Goal: Use online tool/utility: Utilize a website feature to perform a specific function

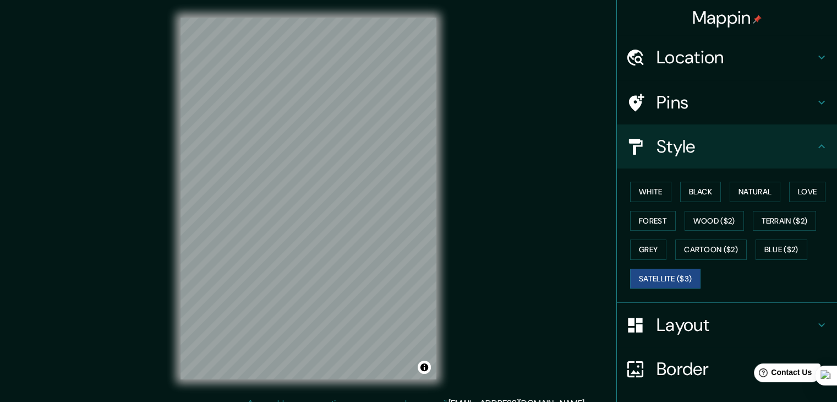
scroll to position [79, 0]
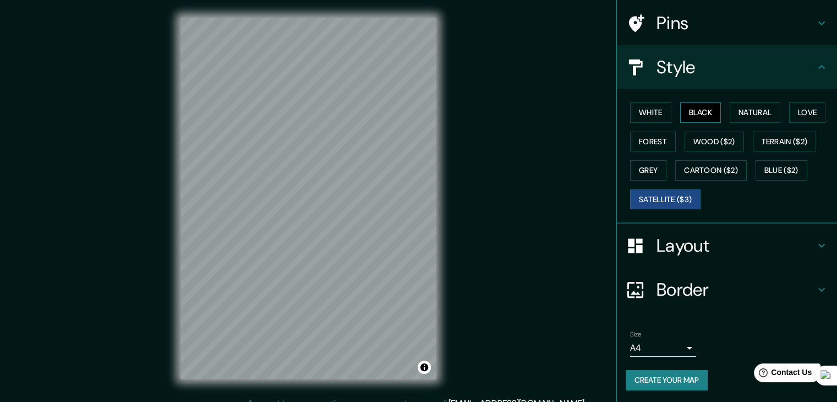
click at [695, 104] on button "Black" at bounding box center [700, 112] width 41 height 20
click at [639, 113] on button "White" at bounding box center [650, 112] width 41 height 20
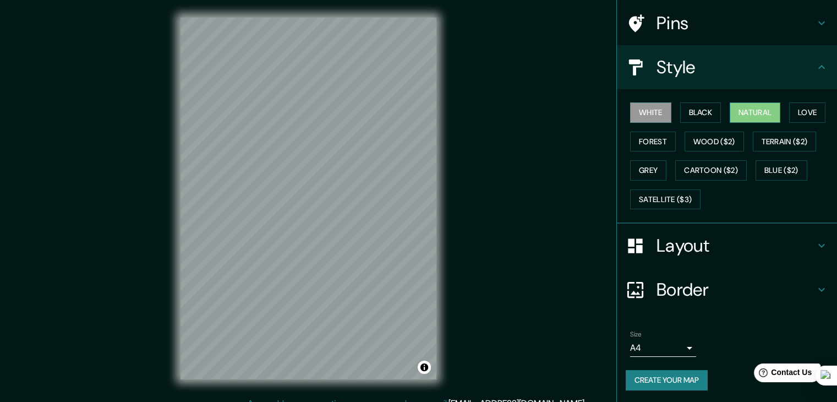
click at [746, 109] on button "Natural" at bounding box center [755, 112] width 51 height 20
click at [728, 169] on button "Cartoon ($2)" at bounding box center [711, 170] width 72 height 20
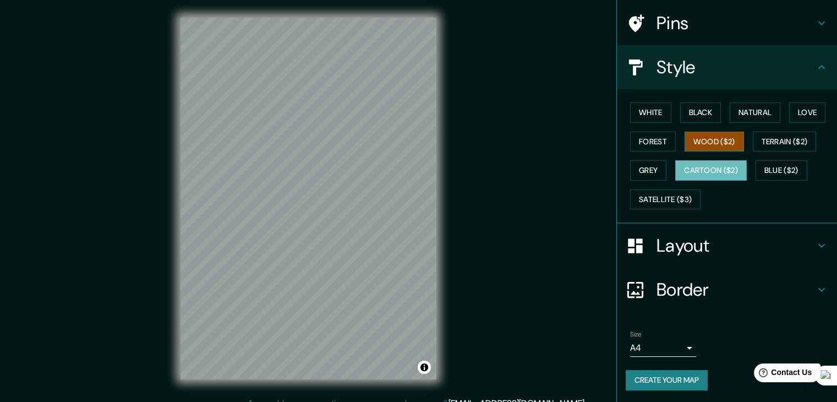
click at [707, 141] on button "Wood ($2)" at bounding box center [713, 141] width 59 height 20
click at [775, 141] on button "Terrain ($2)" at bounding box center [785, 141] width 64 height 20
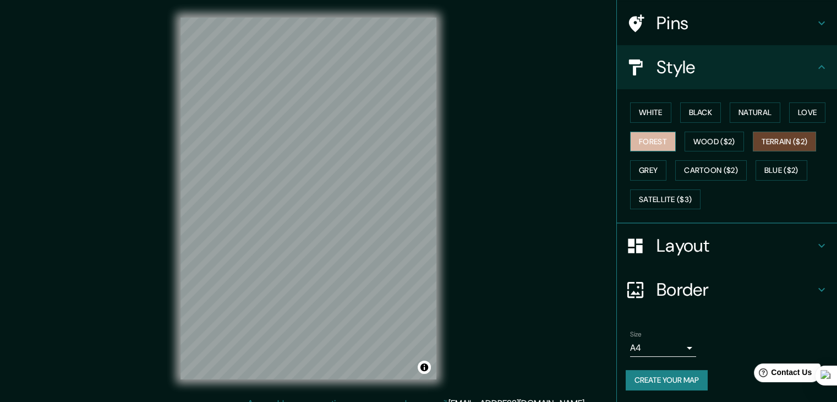
click at [640, 142] on button "Forest" at bounding box center [653, 141] width 46 height 20
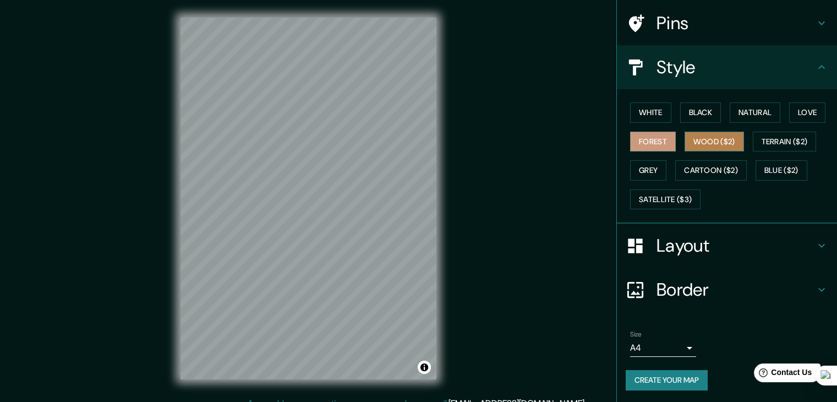
click at [710, 141] on button "Wood ($2)" at bounding box center [713, 141] width 59 height 20
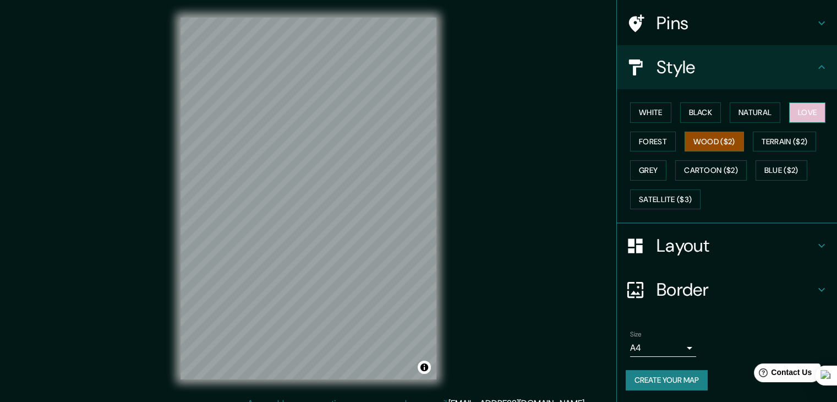
click at [806, 109] on button "Love" at bounding box center [807, 112] width 36 height 20
click at [704, 113] on button "Black" at bounding box center [700, 112] width 41 height 20
click at [781, 113] on div "White Black Natural Love Forest Wood ($2) Terrain ($2) Grey Cartoon ($2) Blue (…" at bounding box center [731, 156] width 211 height 116
click at [795, 107] on button "Love" at bounding box center [807, 112] width 36 height 20
click at [716, 135] on button "Wood ($2)" at bounding box center [713, 141] width 59 height 20
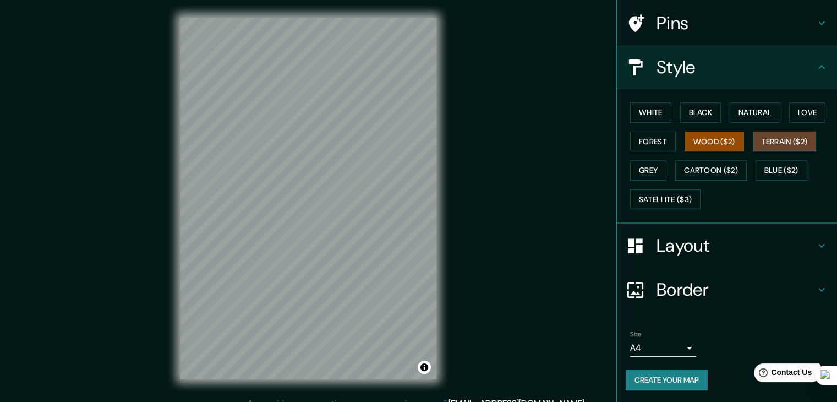
click at [784, 144] on button "Terrain ($2)" at bounding box center [785, 141] width 64 height 20
click at [644, 166] on button "Grey" at bounding box center [648, 170] width 36 height 20
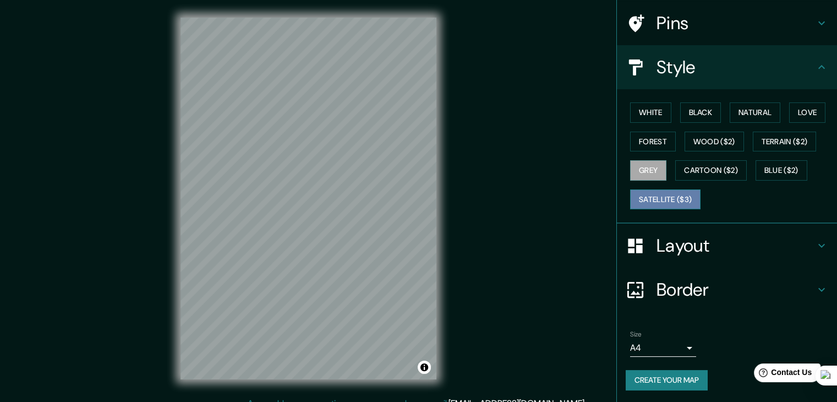
click at [651, 199] on button "Satellite ($3)" at bounding box center [665, 199] width 70 height 20
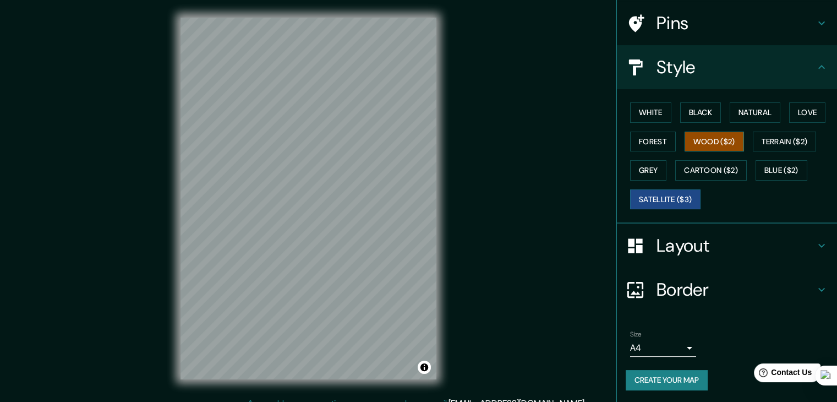
click at [714, 142] on button "Wood ($2)" at bounding box center [713, 141] width 59 height 20
click at [761, 142] on button "Terrain ($2)" at bounding box center [785, 141] width 64 height 20
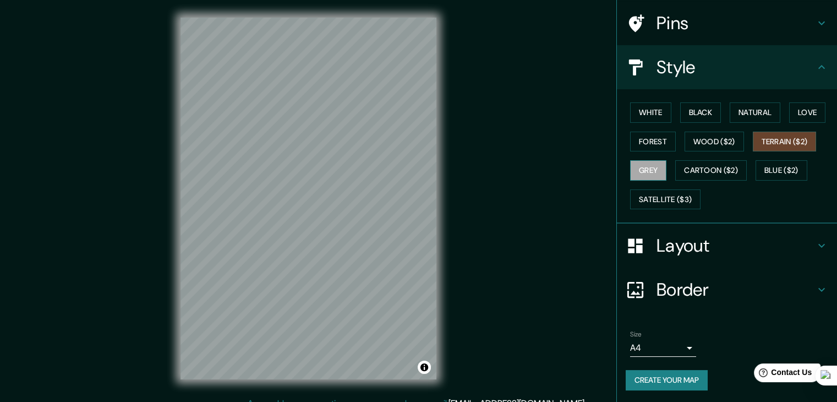
click at [643, 166] on button "Grey" at bounding box center [648, 170] width 36 height 20
click at [728, 167] on button "Cartoon ($2)" at bounding box center [711, 170] width 72 height 20
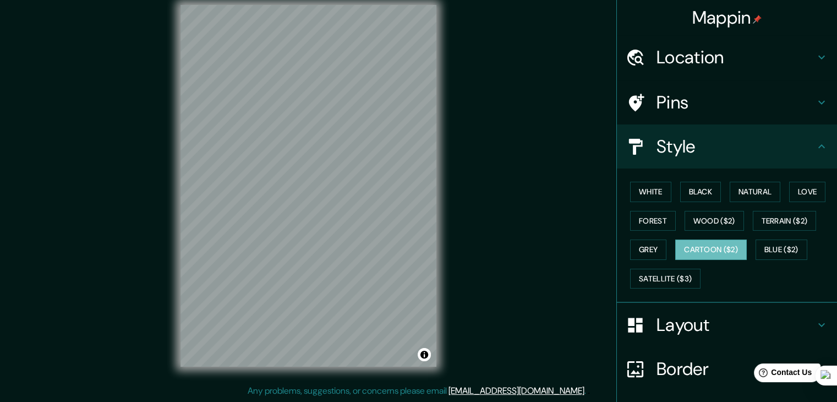
scroll to position [0, 0]
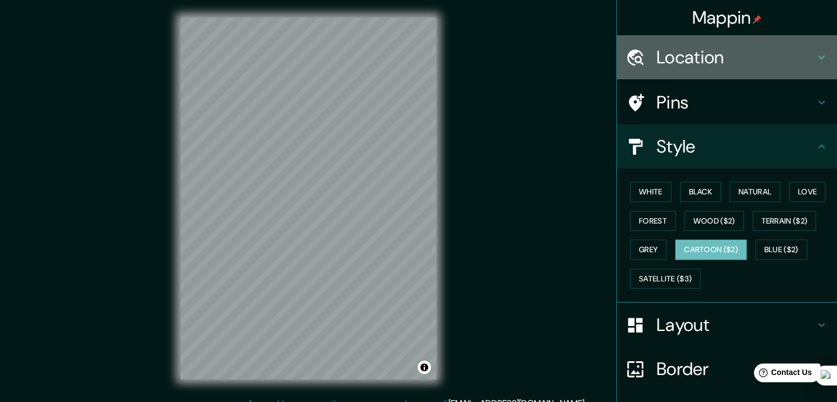
click at [717, 49] on h4 "Location" at bounding box center [735, 57] width 158 height 22
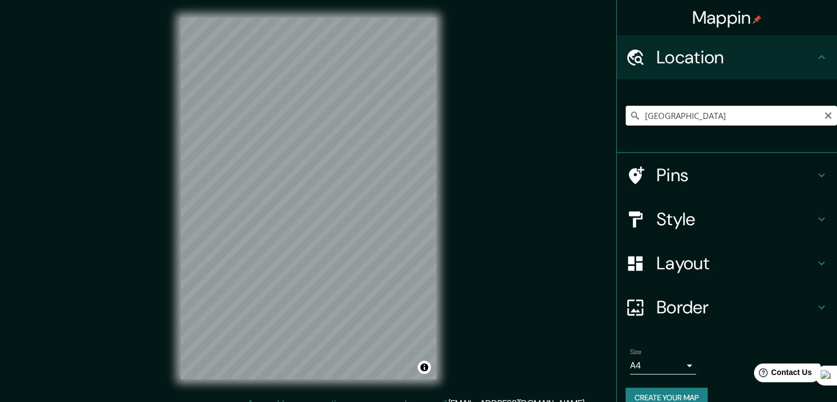
click at [710, 118] on input "[GEOGRAPHIC_DATA]" at bounding box center [731, 116] width 211 height 20
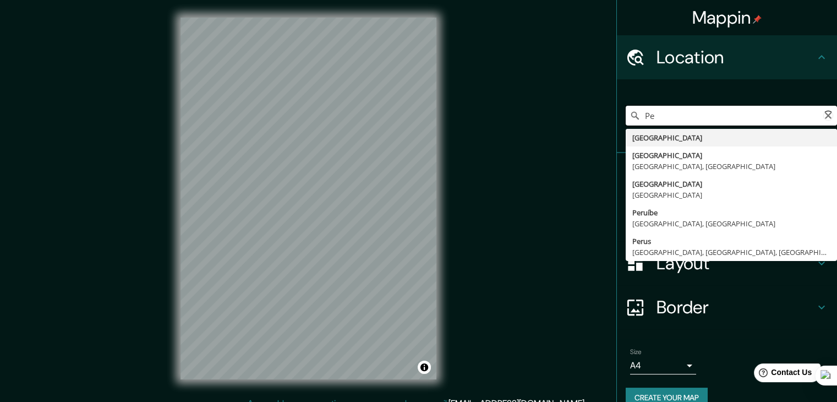
type input "P"
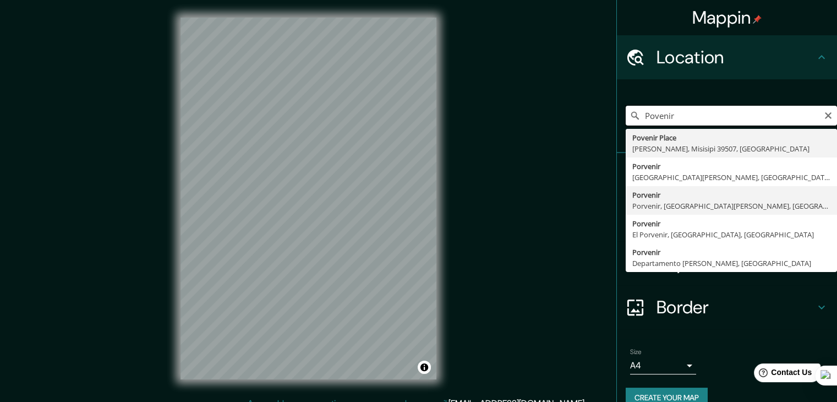
scroll to position [19, 0]
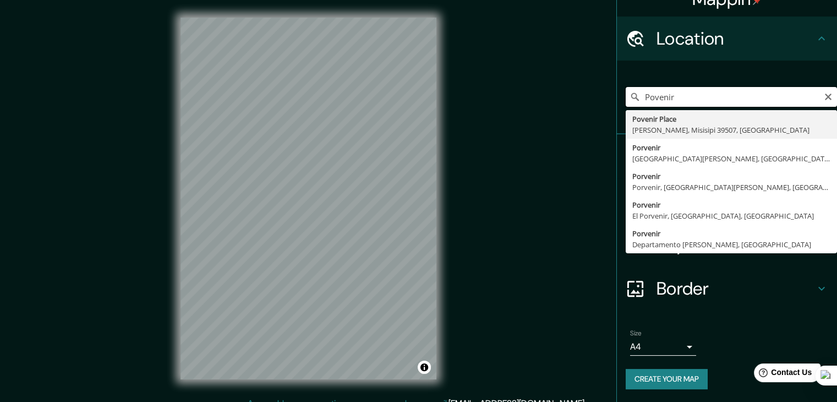
click at [701, 101] on input "Povenir" at bounding box center [731, 97] width 211 height 20
click at [644, 96] on input "Povenir" at bounding box center [731, 97] width 211 height 20
click at [680, 96] on input "Porvenir" at bounding box center [731, 97] width 211 height 20
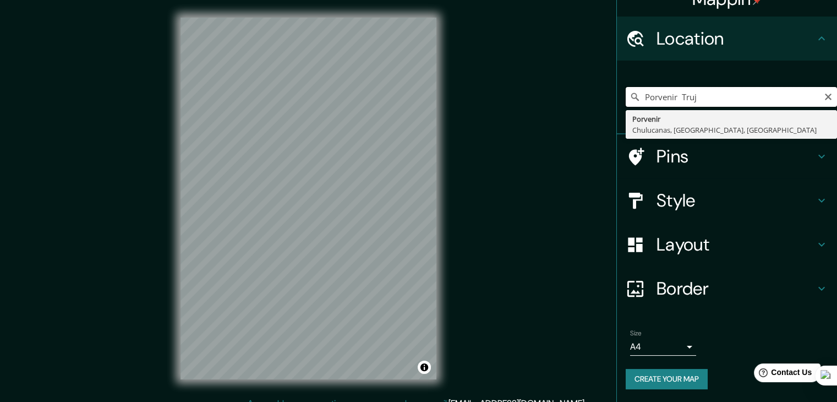
type input "Porvenir Truj"
drag, startPoint x: 697, startPoint y: 94, endPoint x: 596, endPoint y: 95, distance: 100.7
click at [596, 95] on div "Mappin Location Porvenir [GEOGRAPHIC_DATA] Porvenir [GEOGRAPHIC_DATA], [GEOGRAP…" at bounding box center [418, 207] width 837 height 414
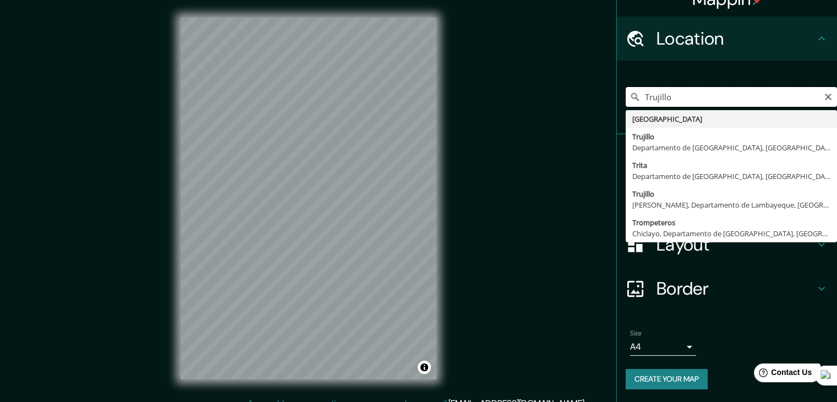
type input "[GEOGRAPHIC_DATA]"
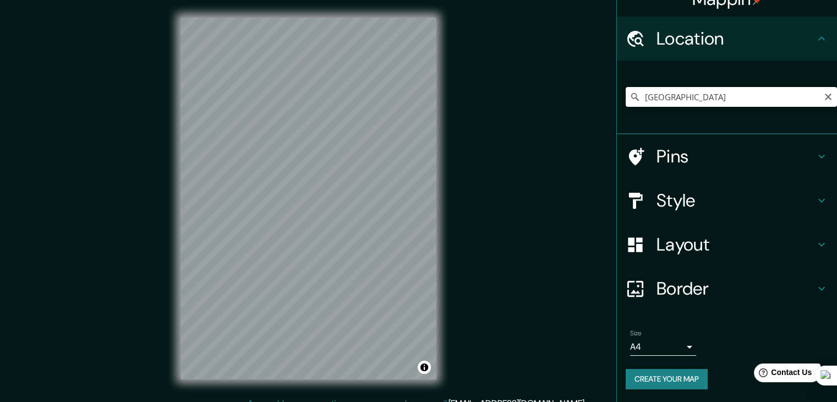
drag, startPoint x: 672, startPoint y: 101, endPoint x: 631, endPoint y: 101, distance: 41.8
click at [631, 101] on div "Türkiye [GEOGRAPHIC_DATA] [GEOGRAPHIC_DATA] Departamento de [GEOGRAPHIC_DATA], …" at bounding box center [731, 97] width 211 height 20
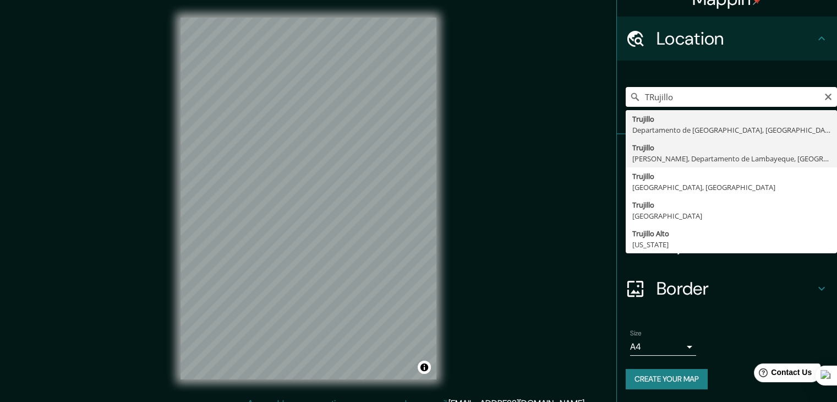
type input "[PERSON_NAME] [PERSON_NAME], Departamento de Lambayeque, [GEOGRAPHIC_DATA]"
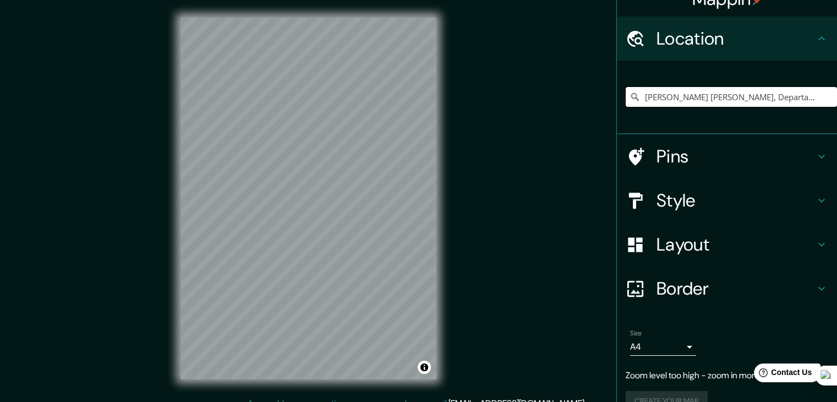
scroll to position [0, 0]
click at [711, 88] on input "[PERSON_NAME] [PERSON_NAME], Departamento de Lambayeque, [GEOGRAPHIC_DATA]" at bounding box center [731, 97] width 211 height 20
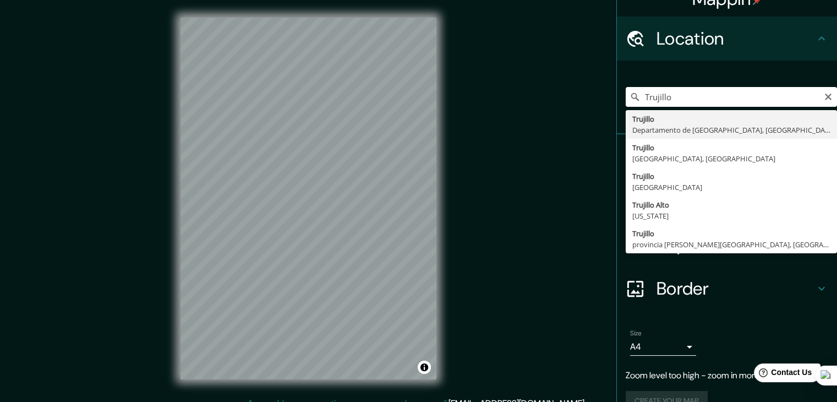
type input "[GEOGRAPHIC_DATA], [GEOGRAPHIC_DATA], [GEOGRAPHIC_DATA]"
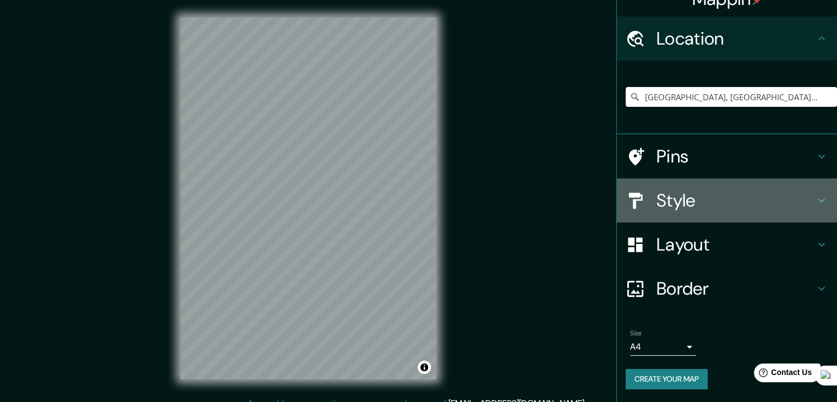
click at [688, 206] on h4 "Style" at bounding box center [735, 200] width 158 height 22
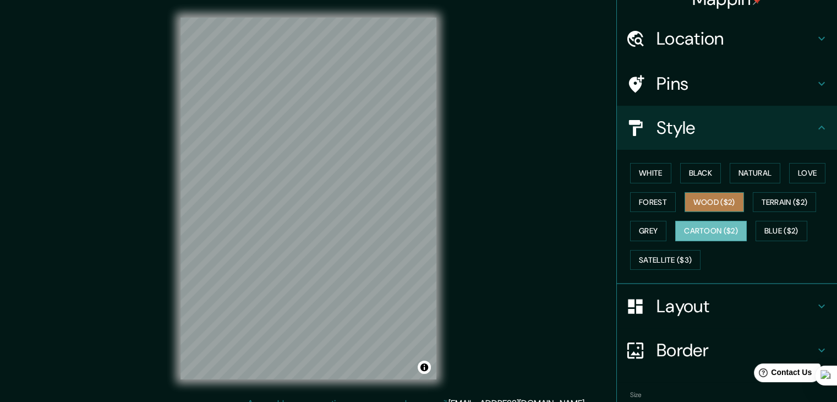
click at [710, 203] on button "Wood ($2)" at bounding box center [713, 202] width 59 height 20
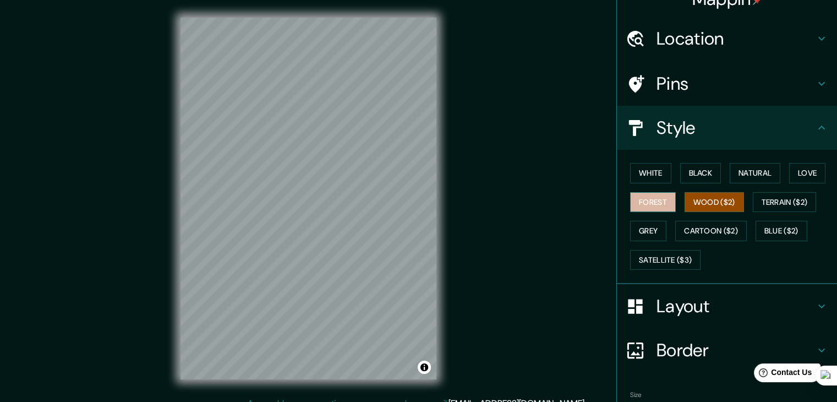
click at [654, 200] on button "Forest" at bounding box center [653, 202] width 46 height 20
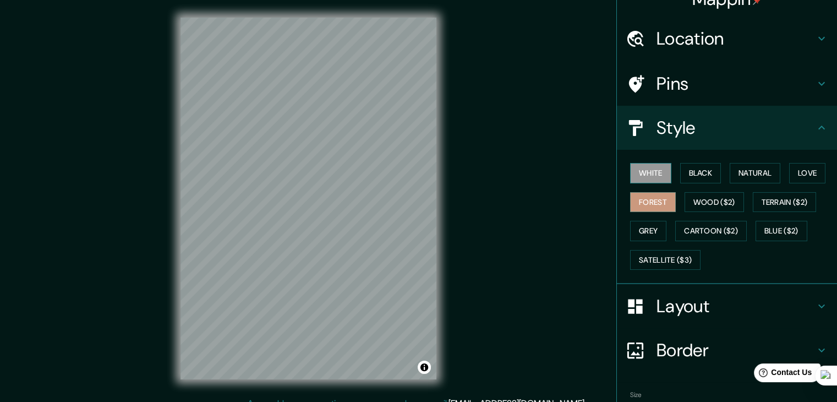
click at [648, 172] on button "White" at bounding box center [650, 173] width 41 height 20
click at [820, 166] on button "Love" at bounding box center [807, 173] width 36 height 20
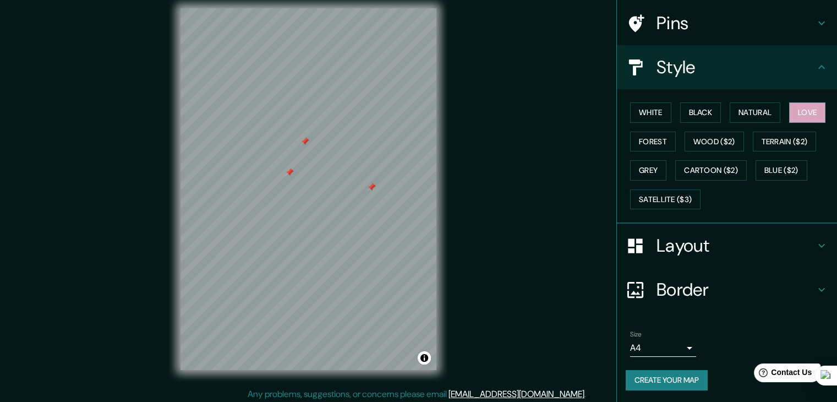
scroll to position [13, 0]
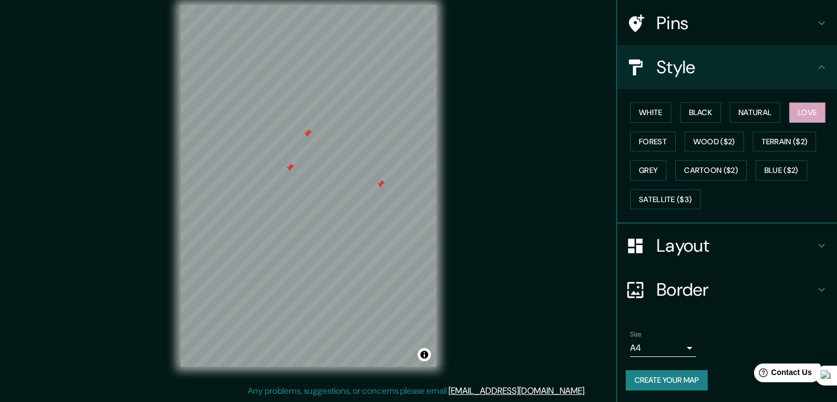
click at [290, 168] on div at bounding box center [289, 167] width 9 height 9
click at [311, 135] on div at bounding box center [307, 133] width 9 height 9
click at [382, 185] on div at bounding box center [380, 183] width 9 height 9
click at [673, 195] on button "Satellite ($3)" at bounding box center [665, 199] width 70 height 20
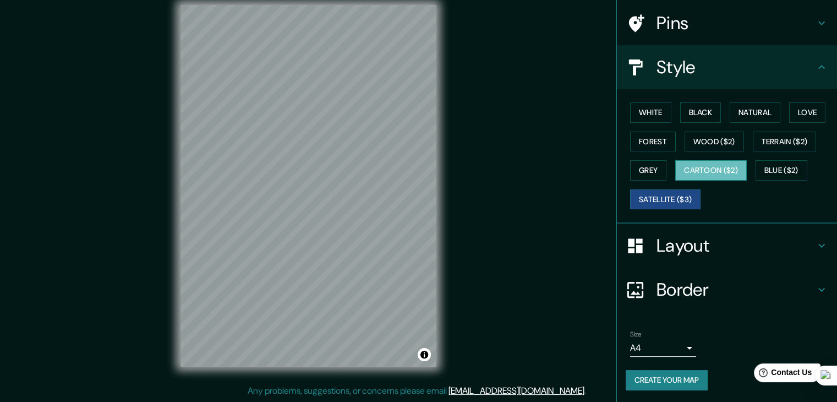
click at [715, 172] on button "Cartoon ($2)" at bounding box center [711, 170] width 72 height 20
click at [716, 137] on button "Wood ($2)" at bounding box center [713, 141] width 59 height 20
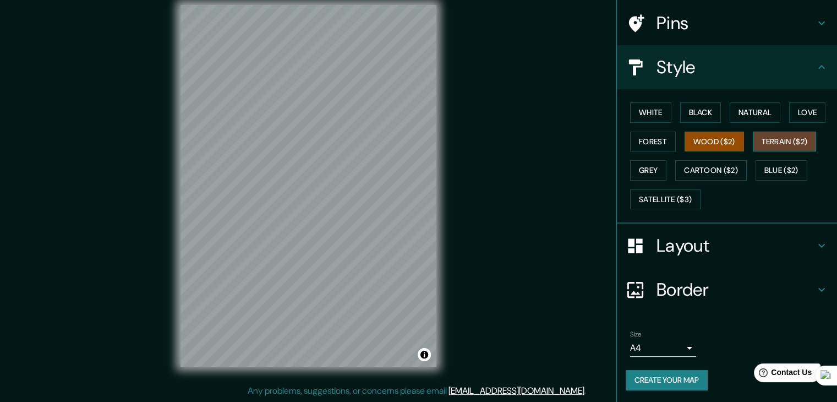
click at [753, 137] on button "Terrain ($2)" at bounding box center [785, 141] width 64 height 20
click at [696, 142] on button "Wood ($2)" at bounding box center [713, 141] width 59 height 20
click at [655, 143] on button "Forest" at bounding box center [653, 141] width 46 height 20
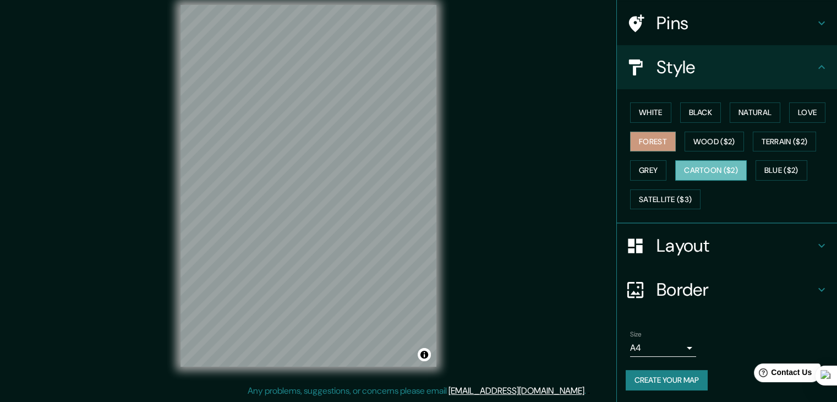
click at [724, 171] on button "Cartoon ($2)" at bounding box center [711, 170] width 72 height 20
